Goal: Task Accomplishment & Management: Use online tool/utility

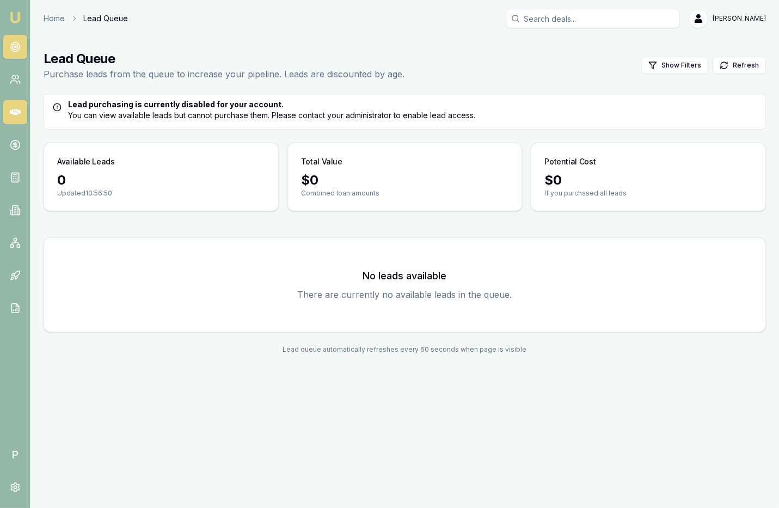
click at [7, 118] on link at bounding box center [15, 112] width 24 height 24
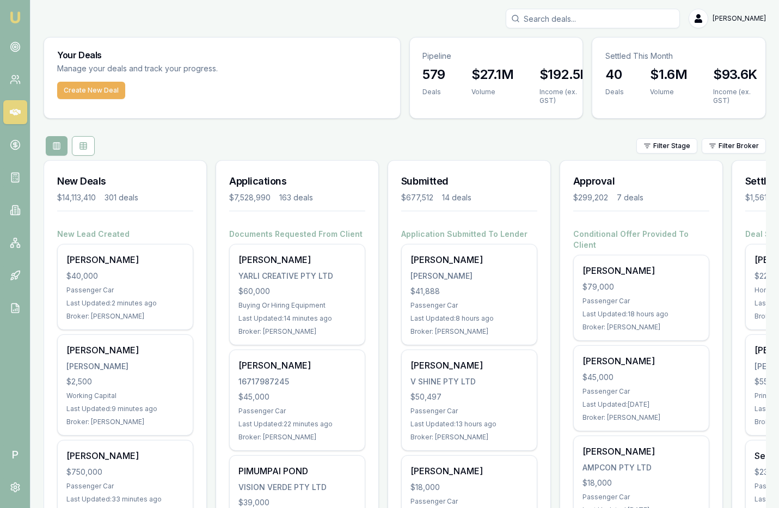
click at [638, 19] on input "Search deals" at bounding box center [593, 19] width 174 height 20
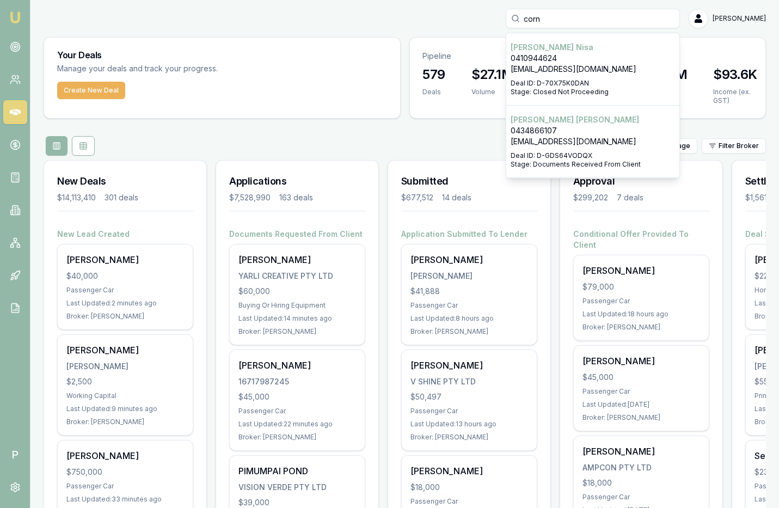
type input "corn"
click at [567, 134] on p "0434866107" at bounding box center [592, 130] width 164 height 11
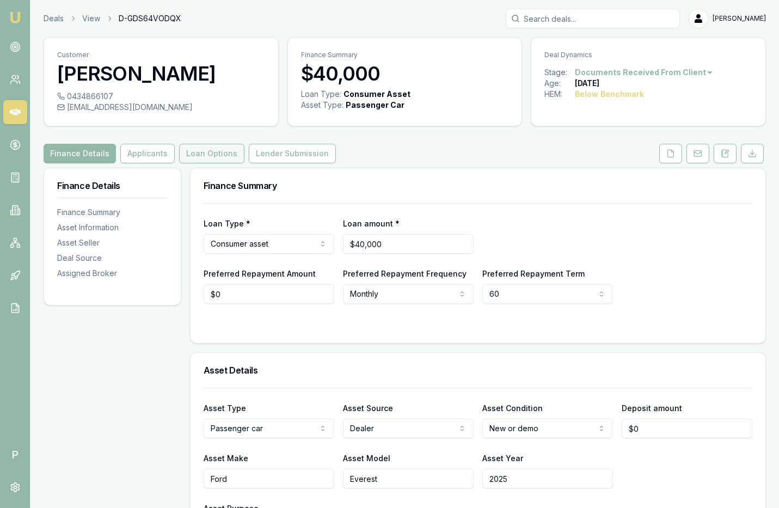
click at [202, 150] on button "Loan Options" at bounding box center [211, 154] width 65 height 20
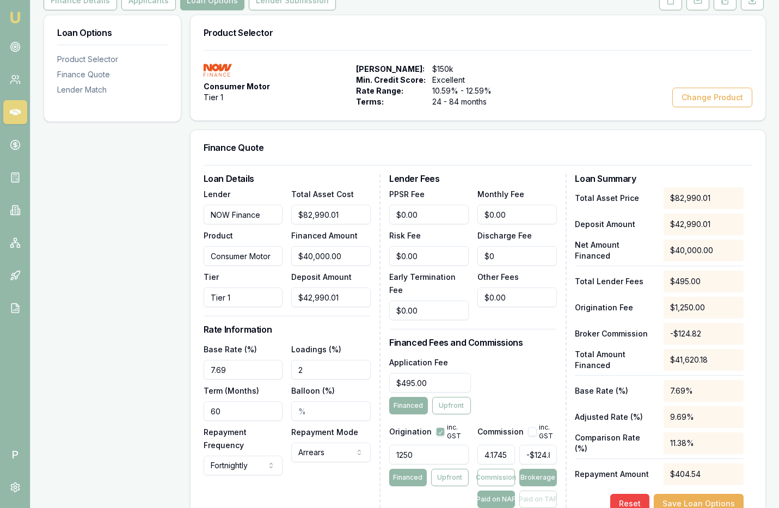
scroll to position [155, 0]
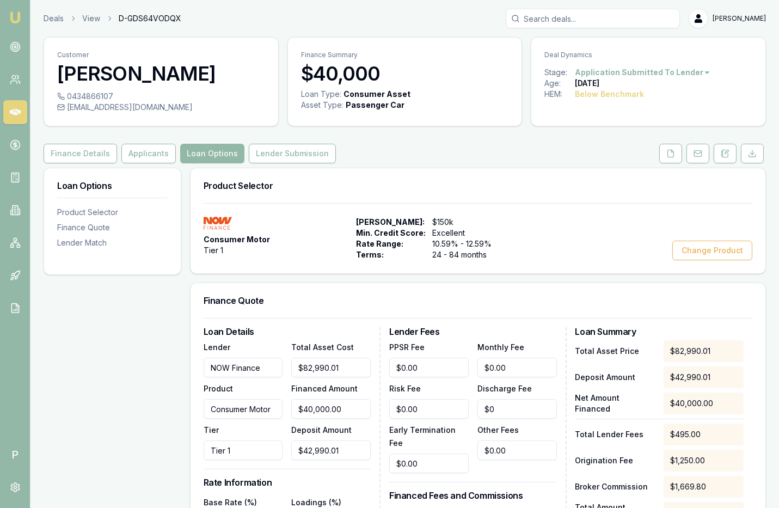
scroll to position [220, 0]
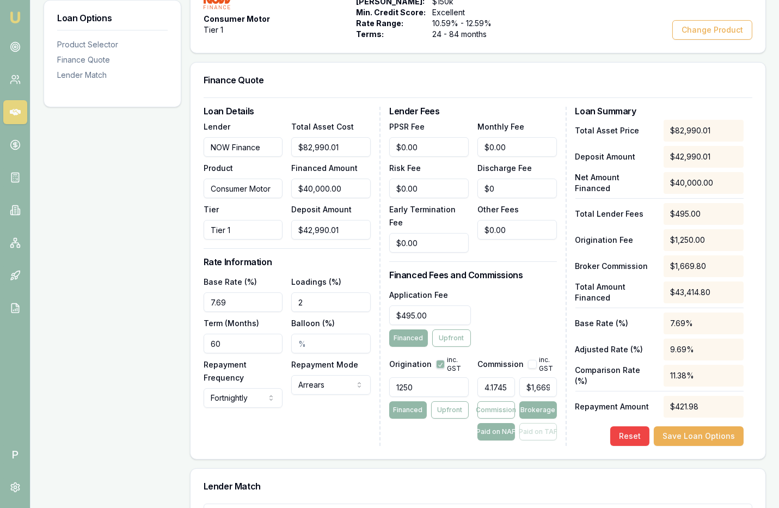
click at [529, 360] on button "button" at bounding box center [532, 364] width 9 height 9
click at [530, 360] on button "button" at bounding box center [532, 364] width 9 height 9
checkbox input "false"
